Goal: Purchase product/service

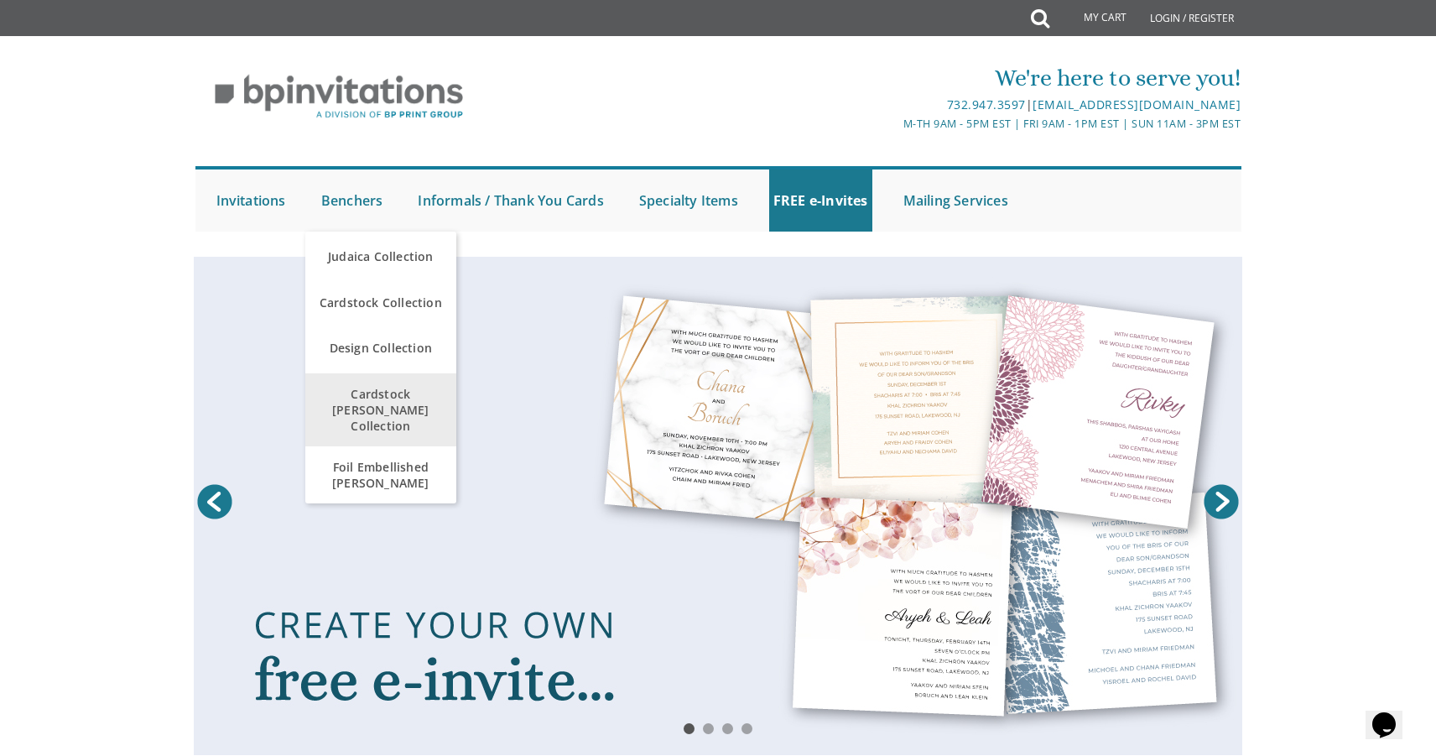
click at [357, 393] on span "Cardstock [PERSON_NAME] Collection" at bounding box center [381, 410] width 143 height 65
click at [347, 401] on span "Cardstock [PERSON_NAME] Collection" at bounding box center [381, 410] width 143 height 65
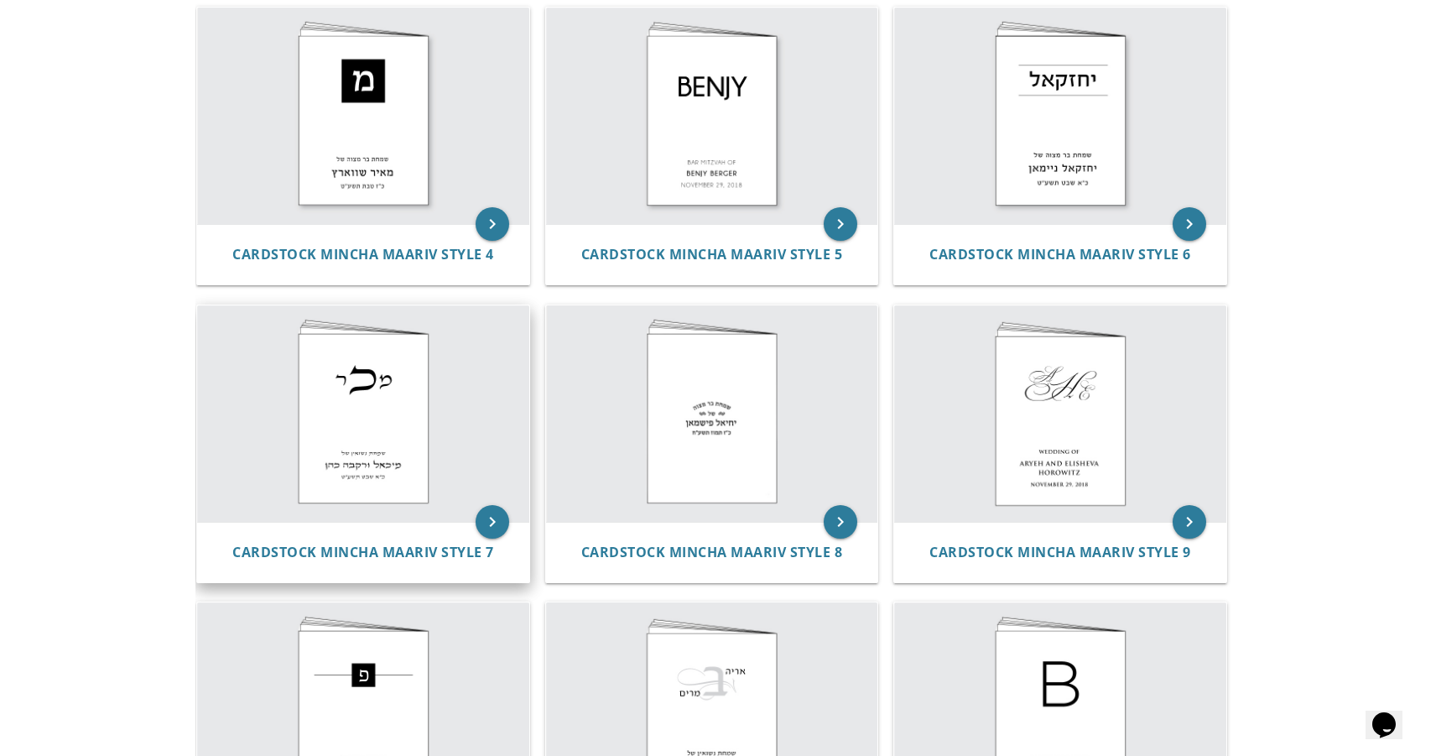
scroll to position [669, 0]
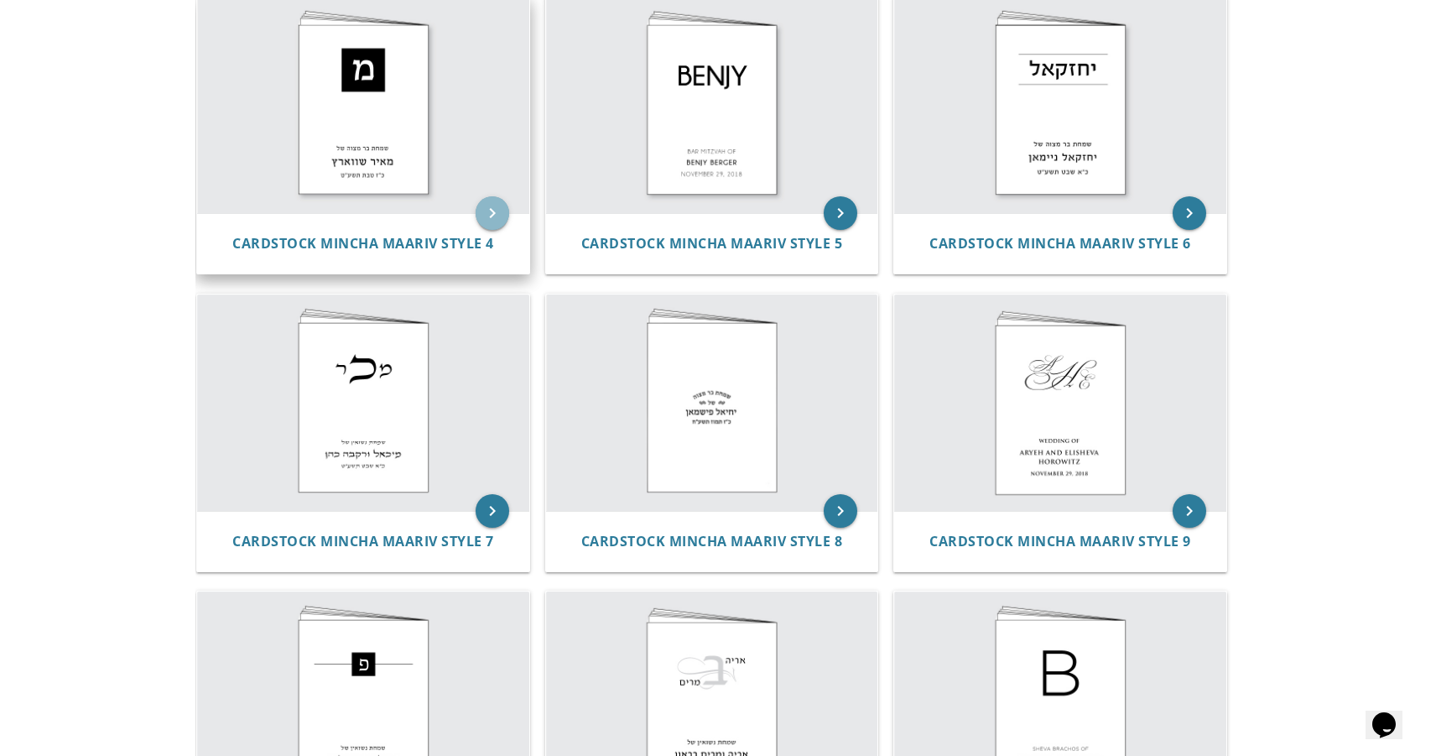
click at [495, 213] on icon "keyboard_arrow_right" at bounding box center [493, 213] width 34 height 34
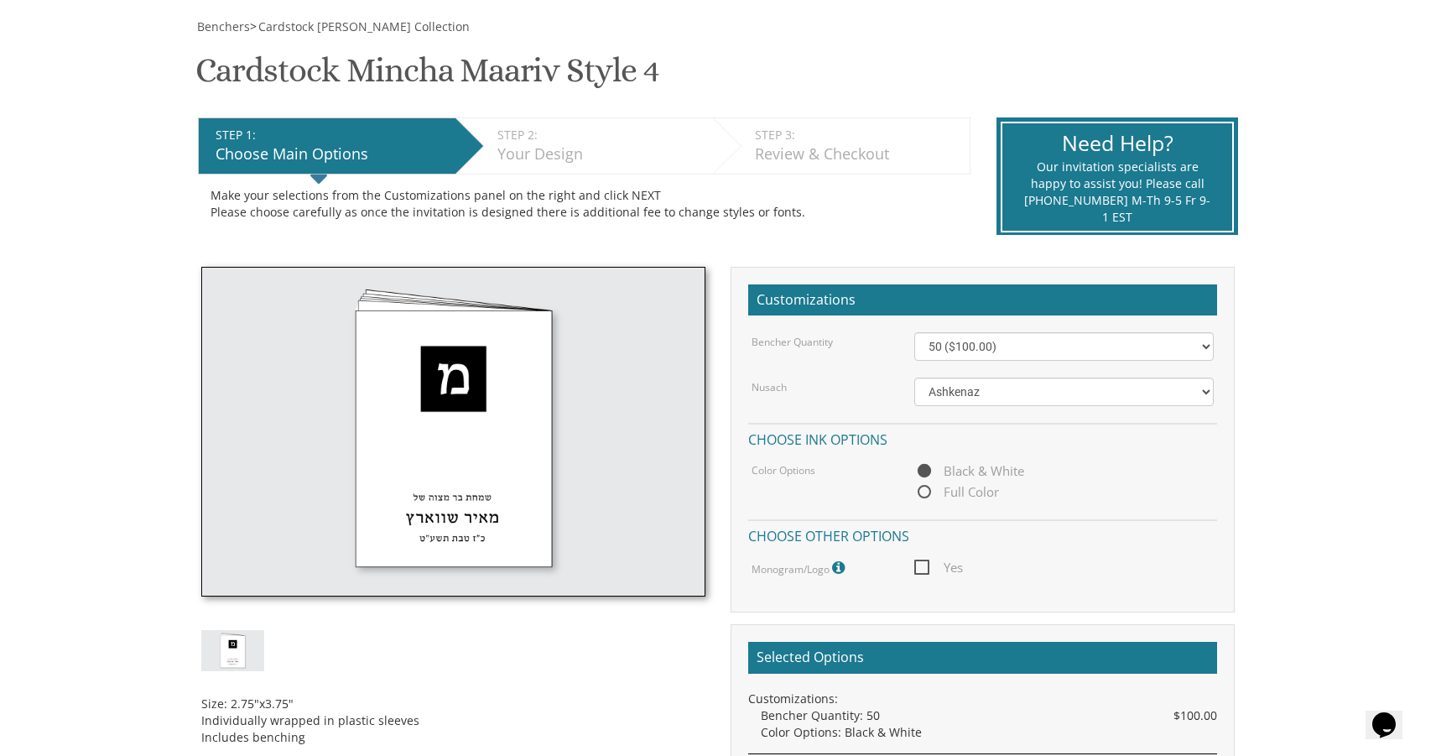
scroll to position [242, 0]
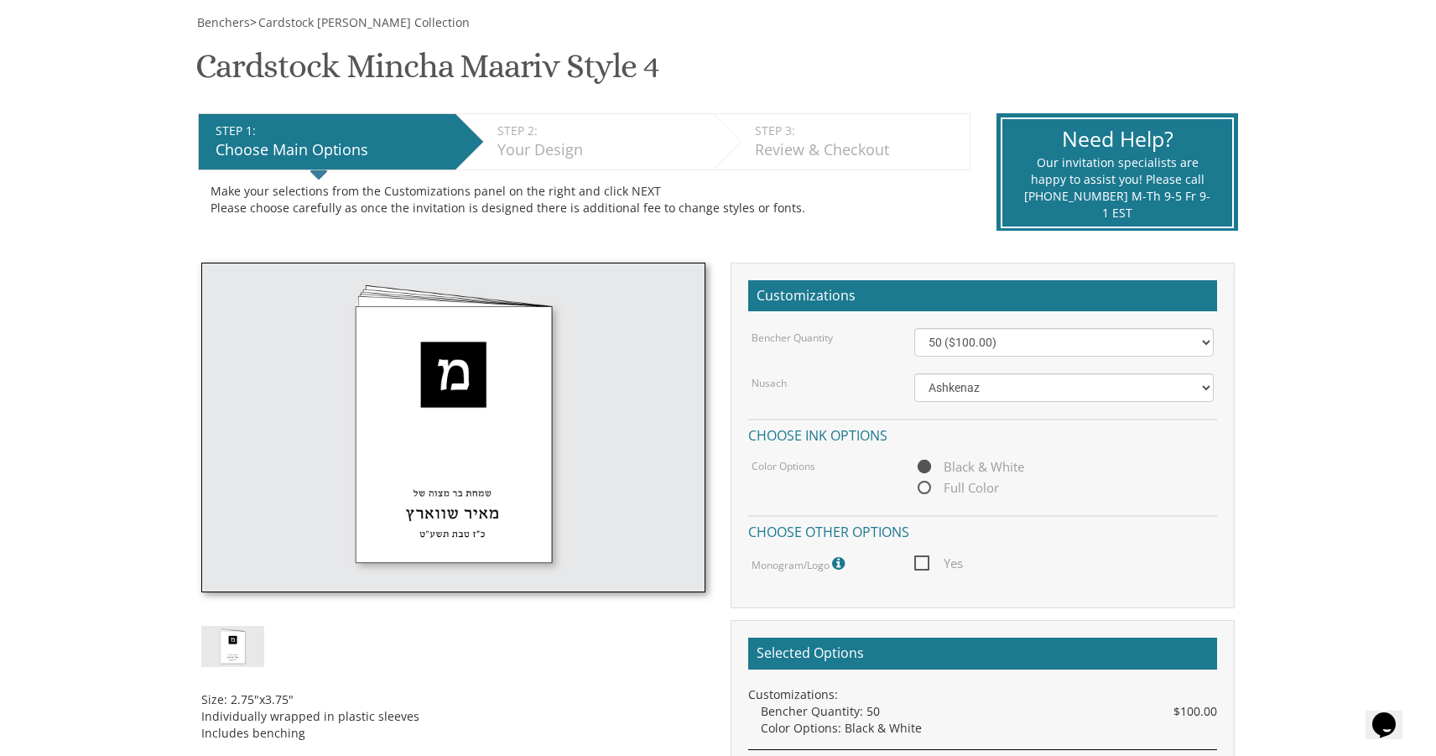
click at [954, 491] on span "Full Color" at bounding box center [957, 487] width 85 height 21
click at [925, 491] on input "Full Color" at bounding box center [920, 488] width 11 height 11
radio input "true"
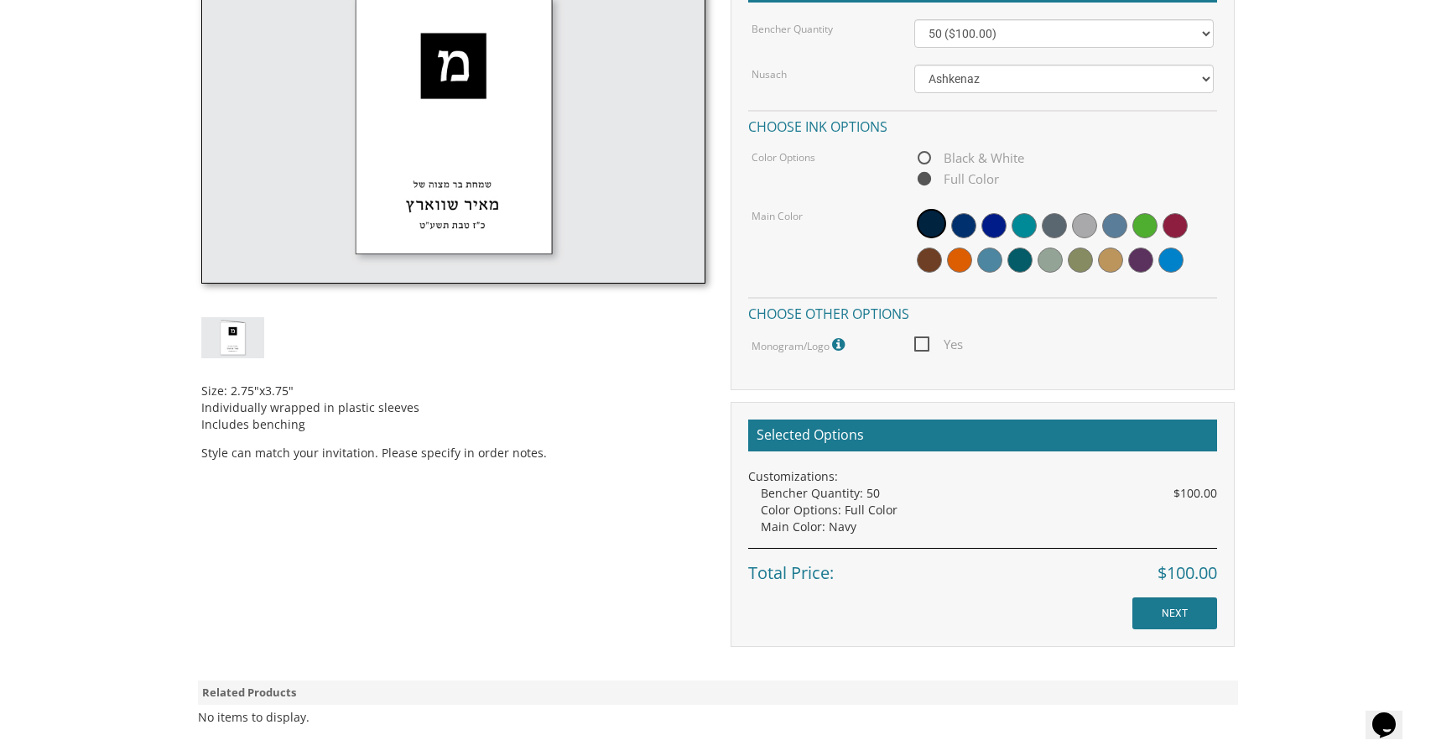
scroll to position [550, 0]
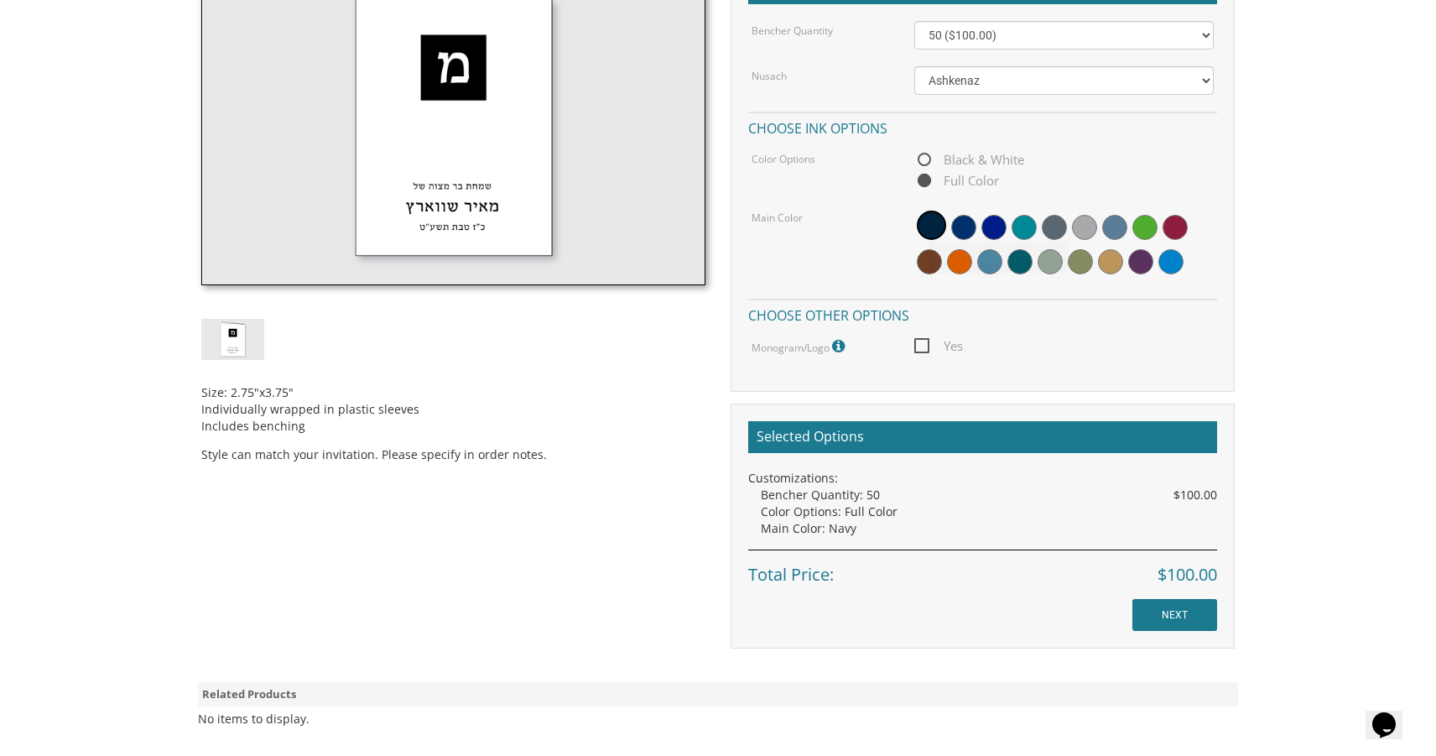
click at [962, 151] on span "Black & White" at bounding box center [970, 159] width 110 height 21
click at [925, 155] on input "Black & White" at bounding box center [920, 160] width 11 height 11
radio input "true"
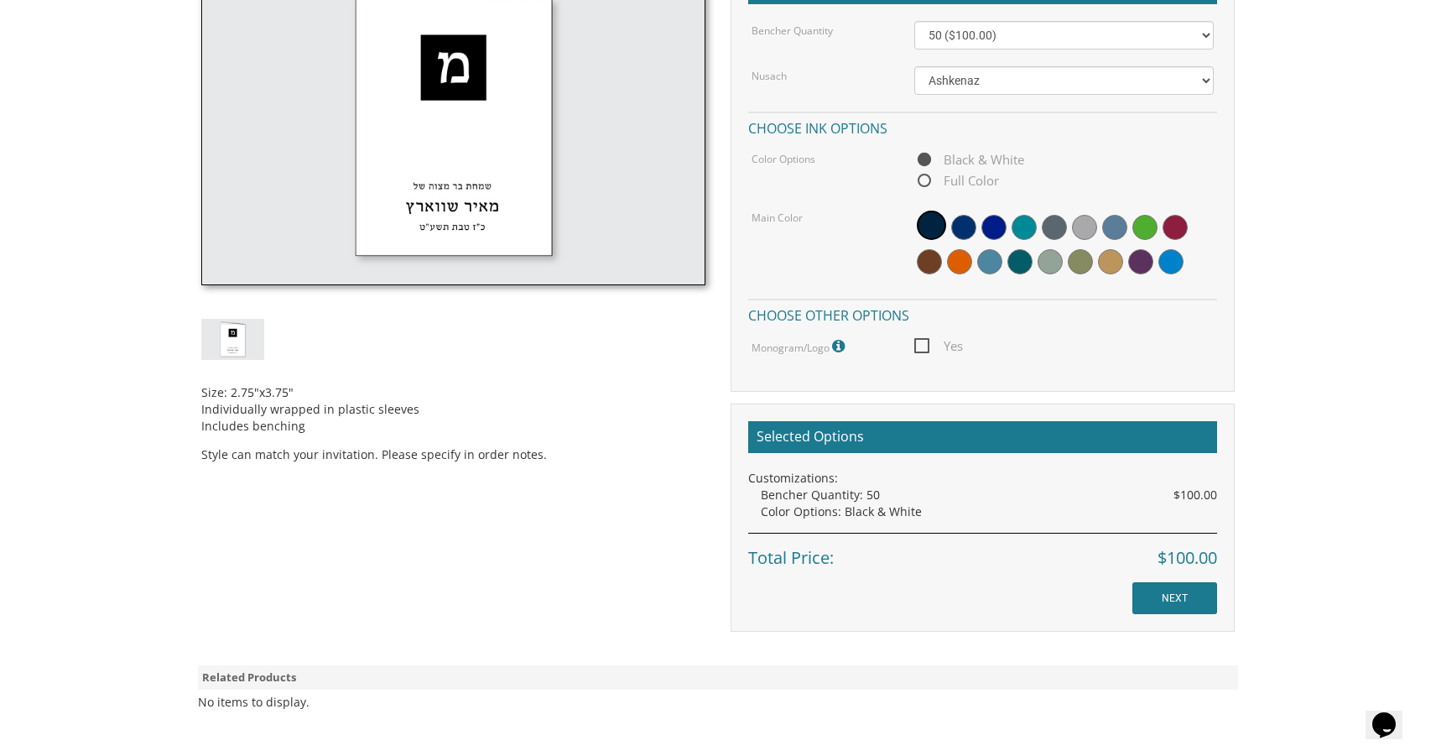
click at [949, 178] on span "Full Color" at bounding box center [957, 180] width 85 height 21
click at [925, 178] on input "Full Color" at bounding box center [920, 181] width 11 height 11
radio input "true"
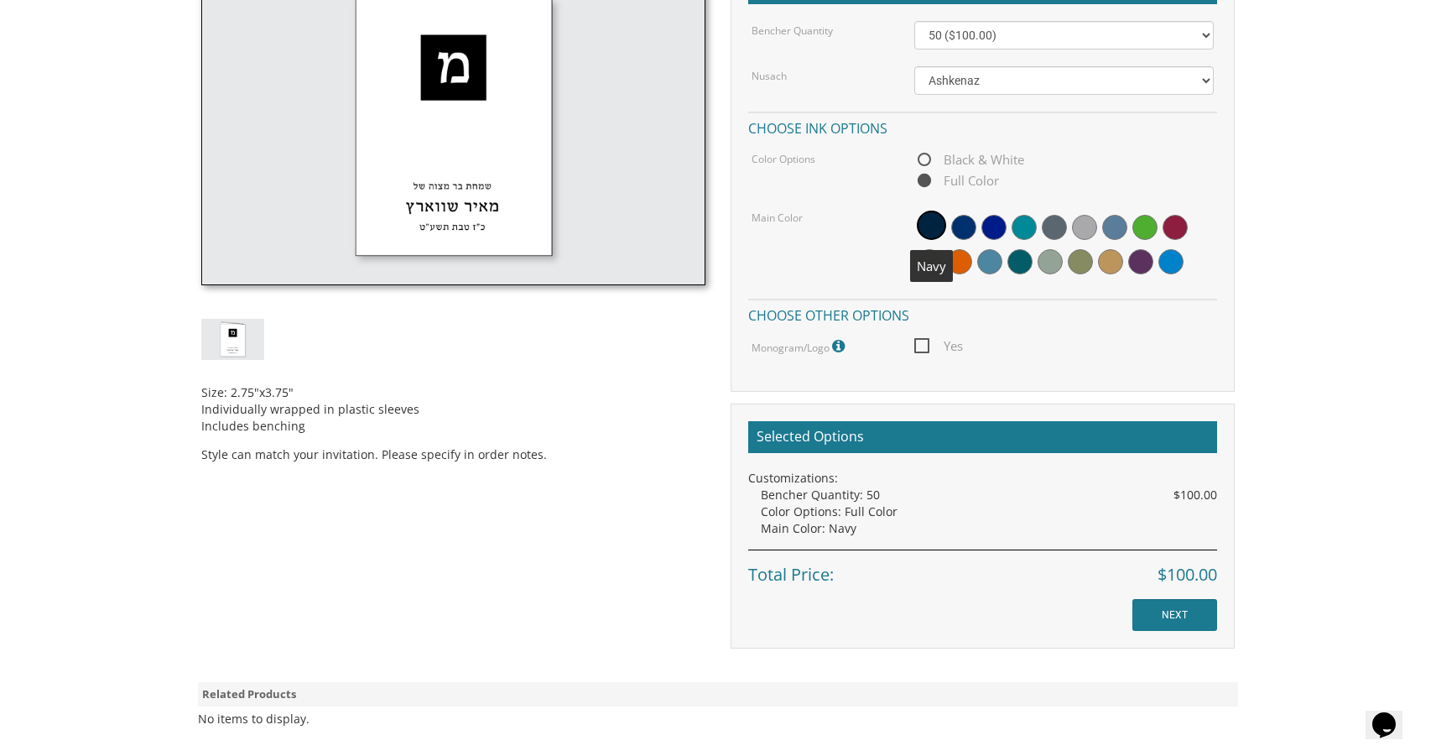
click at [931, 221] on span at bounding box center [931, 225] width 29 height 29
click at [927, 339] on span "Yes" at bounding box center [939, 346] width 49 height 21
click at [925, 339] on input "Yes" at bounding box center [920, 344] width 11 height 11
checkbox input "true"
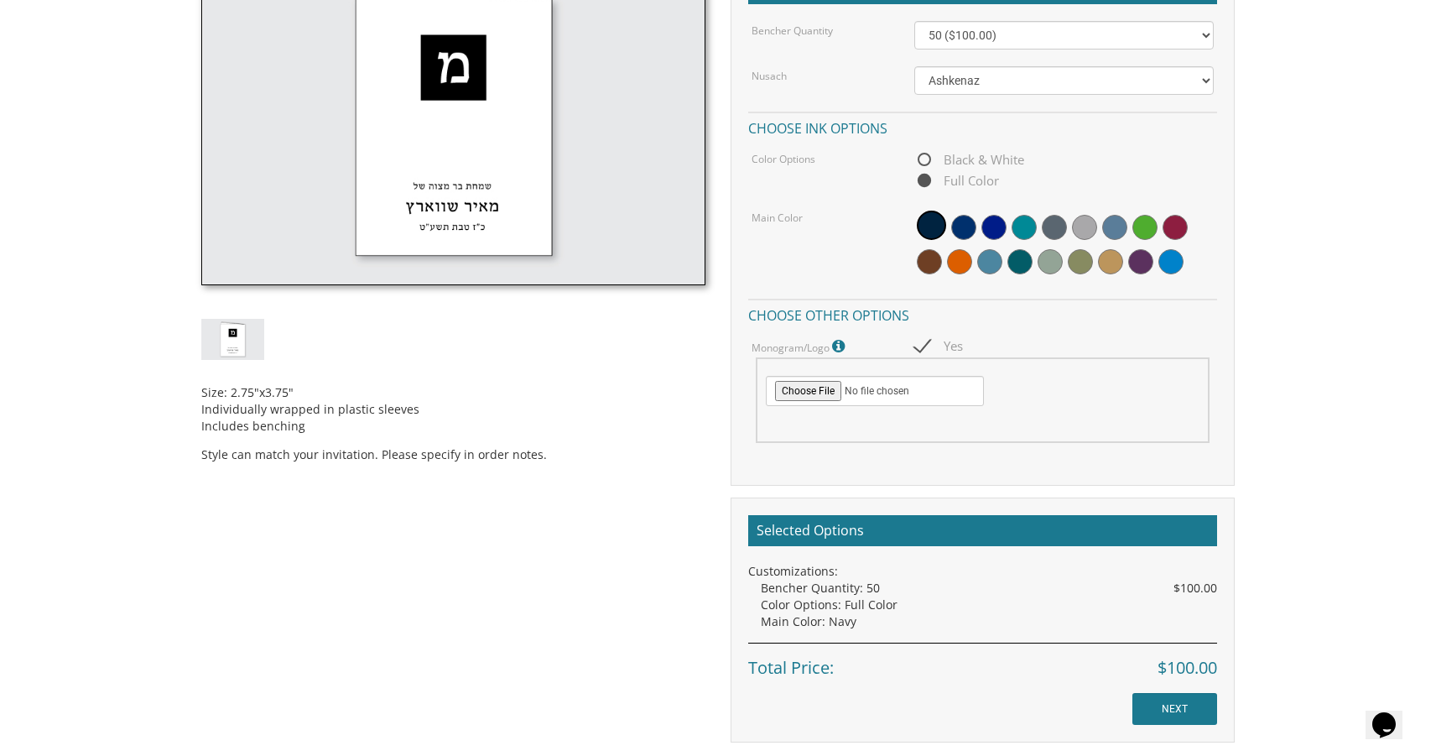
click at [891, 378] on input "file" at bounding box center [875, 391] width 218 height 30
type input "C:\fakepath\NY_Monogram-01.jpg"
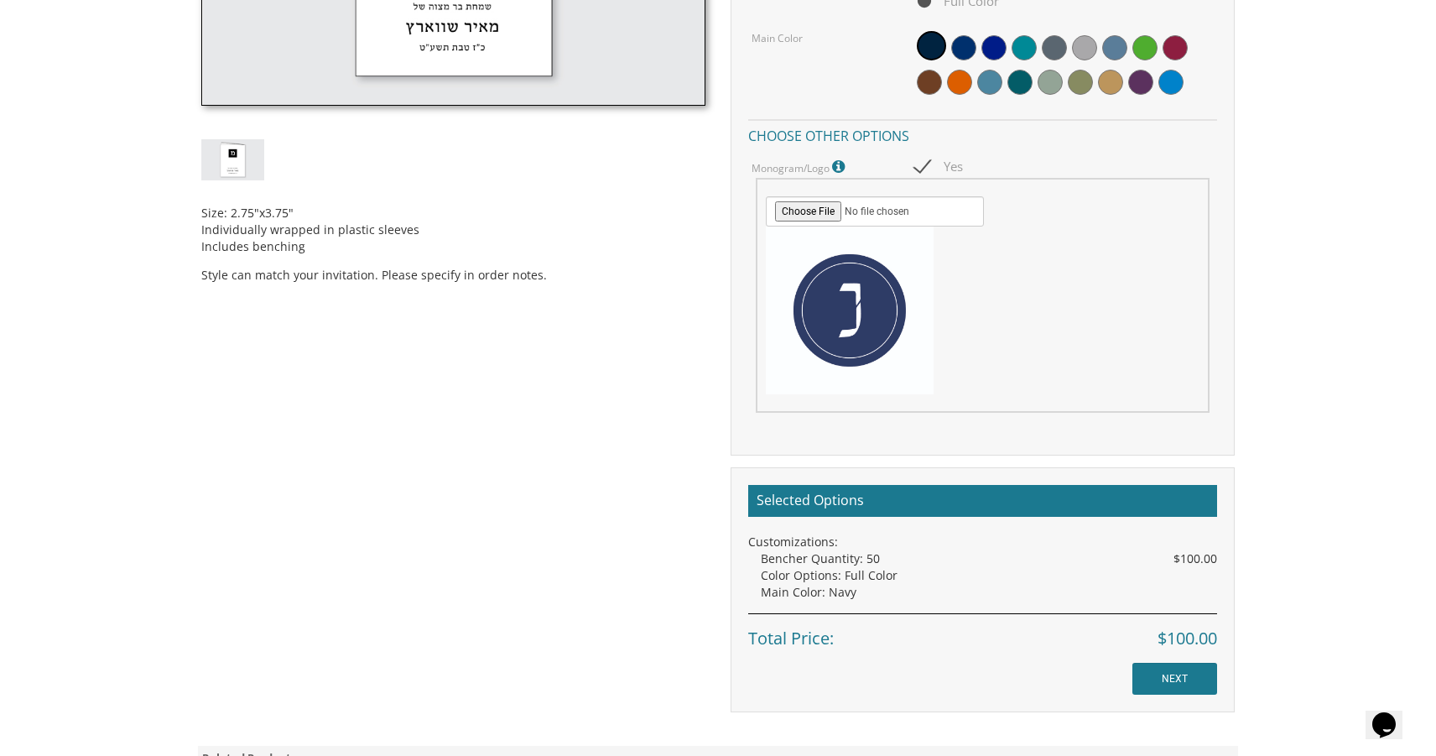
scroll to position [736, 0]
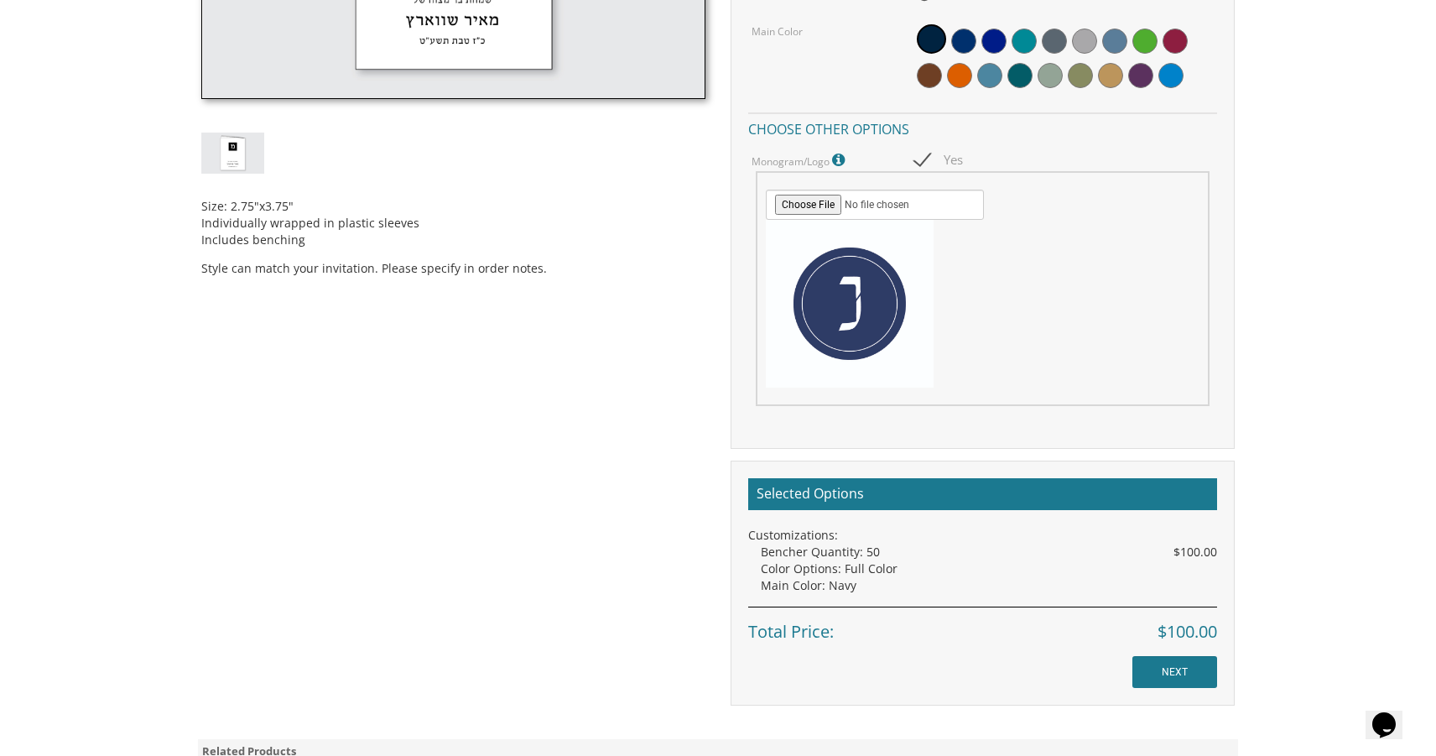
click at [1160, 668] on input "NEXT" at bounding box center [1175, 672] width 85 height 32
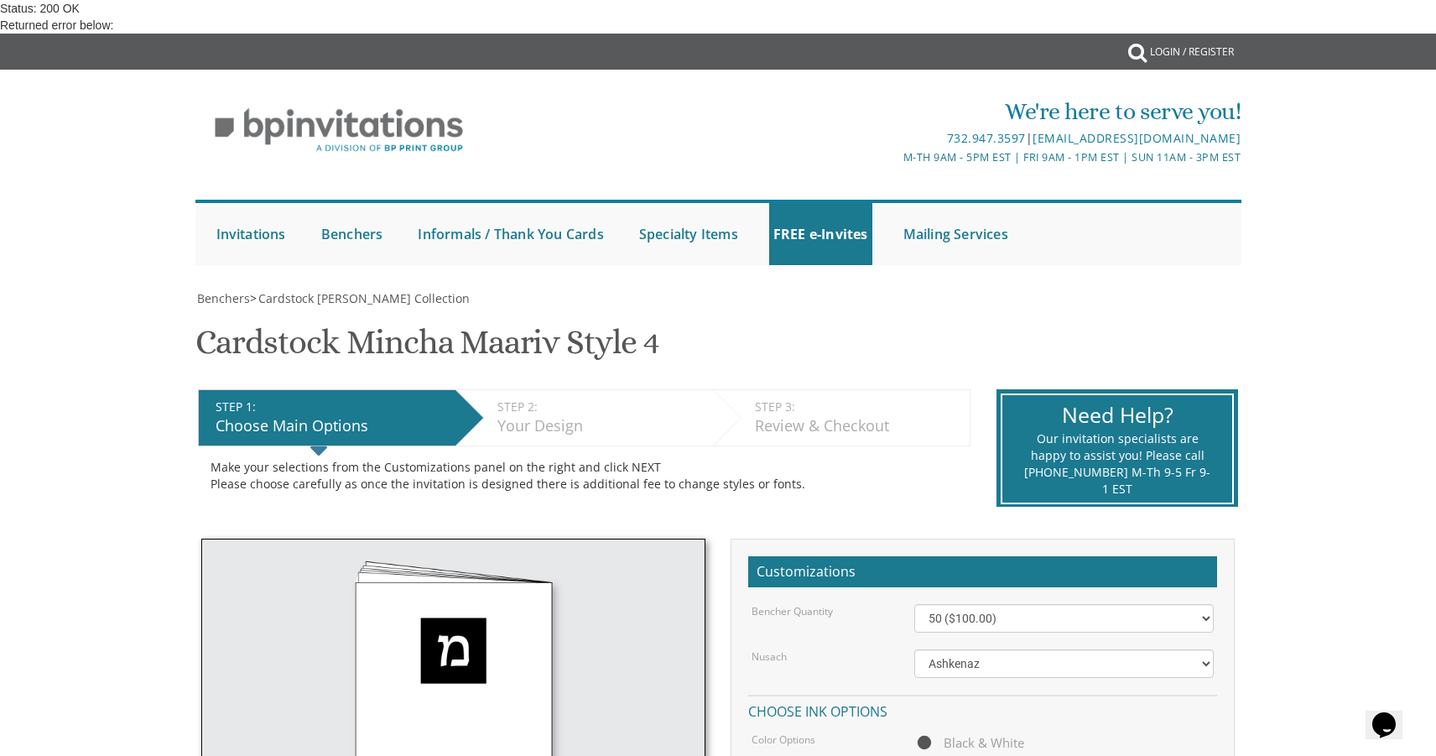
scroll to position [378, 0]
checkbox input "true"
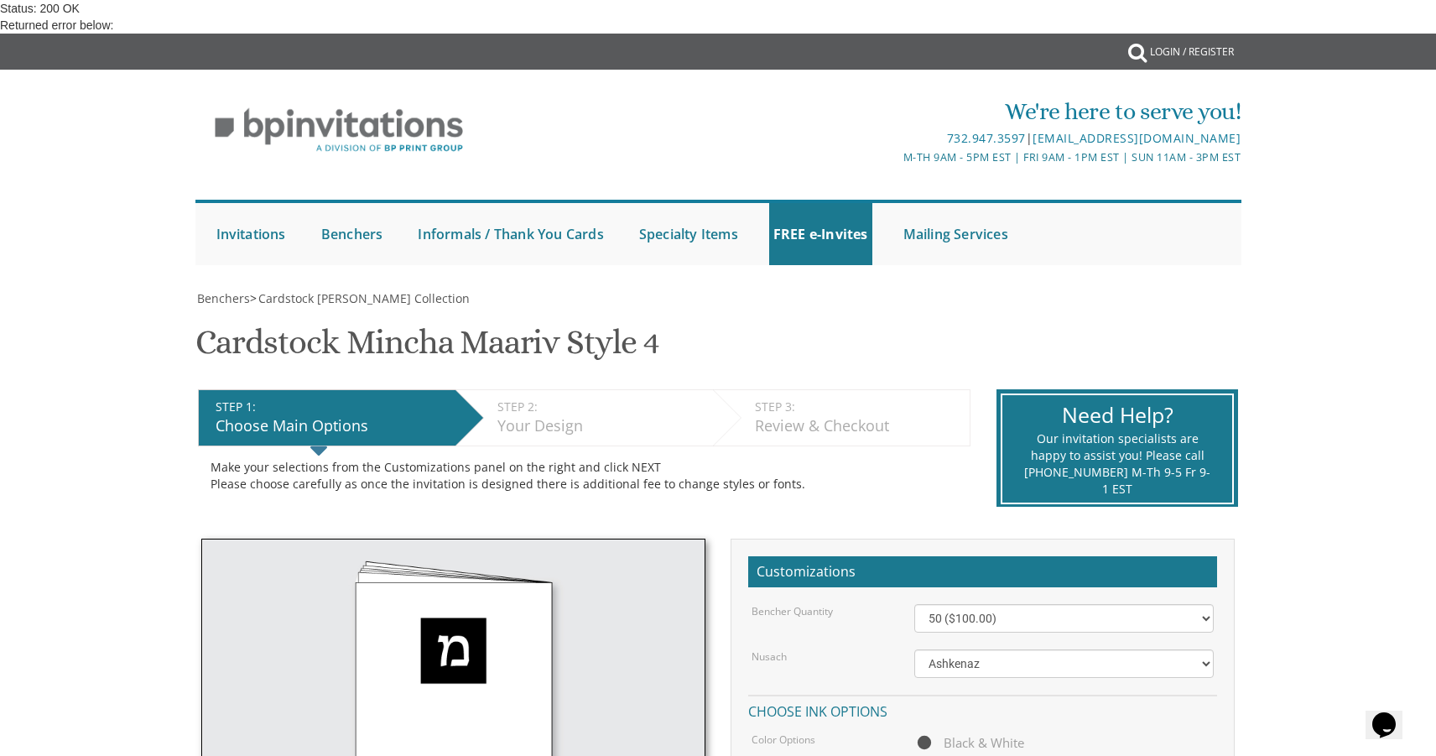
type input "C:\fakepath\NY_Monogram-01.jpg"
click at [964, 753] on span "Full Color" at bounding box center [957, 763] width 85 height 21
click at [925, 755] on input "Full Color" at bounding box center [920, 764] width 11 height 11
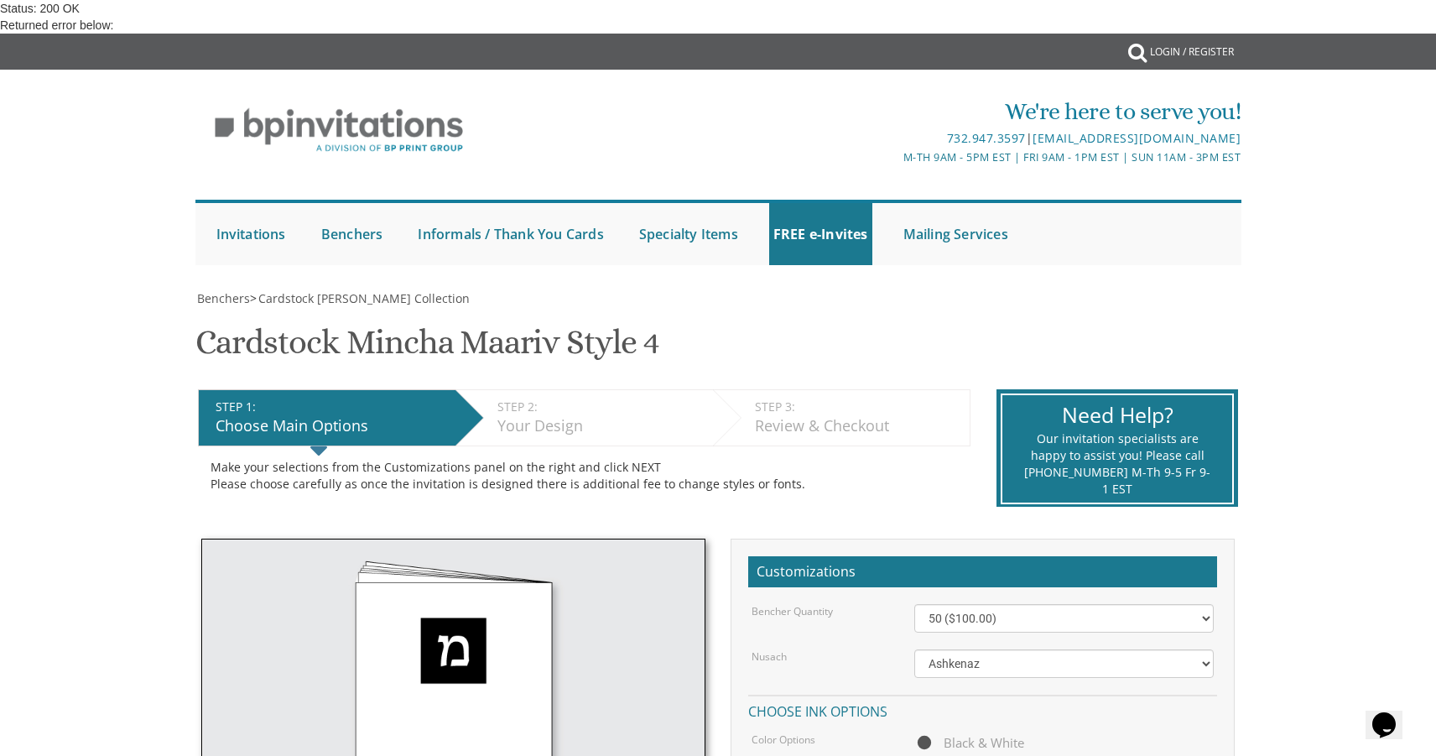
radio input "true"
click at [378, 290] on div "Benchers > Cardstock Mincha Maariv Collection Cardstock Mincha Maariv Style 4 S…" at bounding box center [718, 721] width 1046 height 863
click at [574, 324] on h1 "Cardstock Mincha Maariv Style 4 SKU: CMM4" at bounding box center [427, 349] width 464 height 50
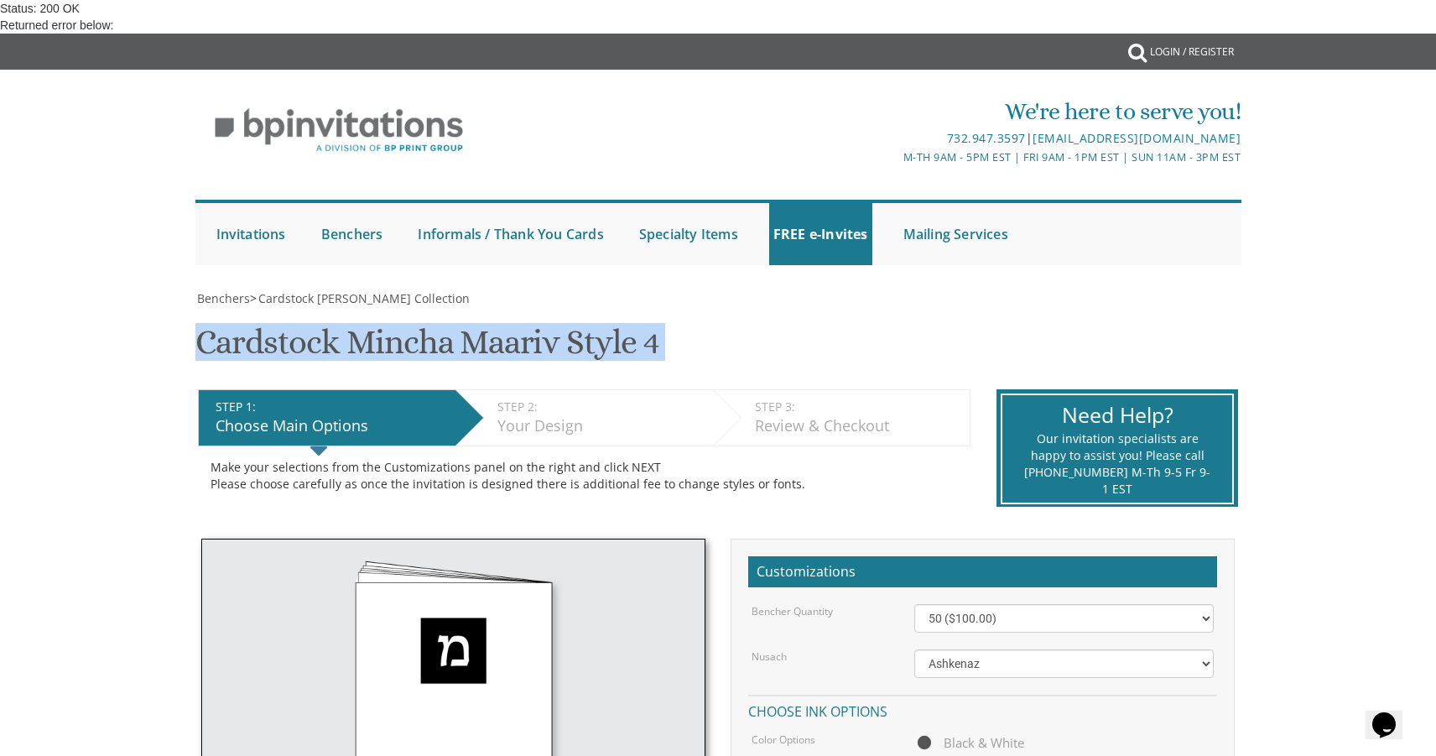
click at [574, 324] on h1 "Cardstock Mincha Maariv Style 4 SKU: CMM4" at bounding box center [427, 349] width 464 height 50
copy div "Cardstock Mincha Maariv Style 4 SKU: CMM4"
